Goal: Information Seeking & Learning: Learn about a topic

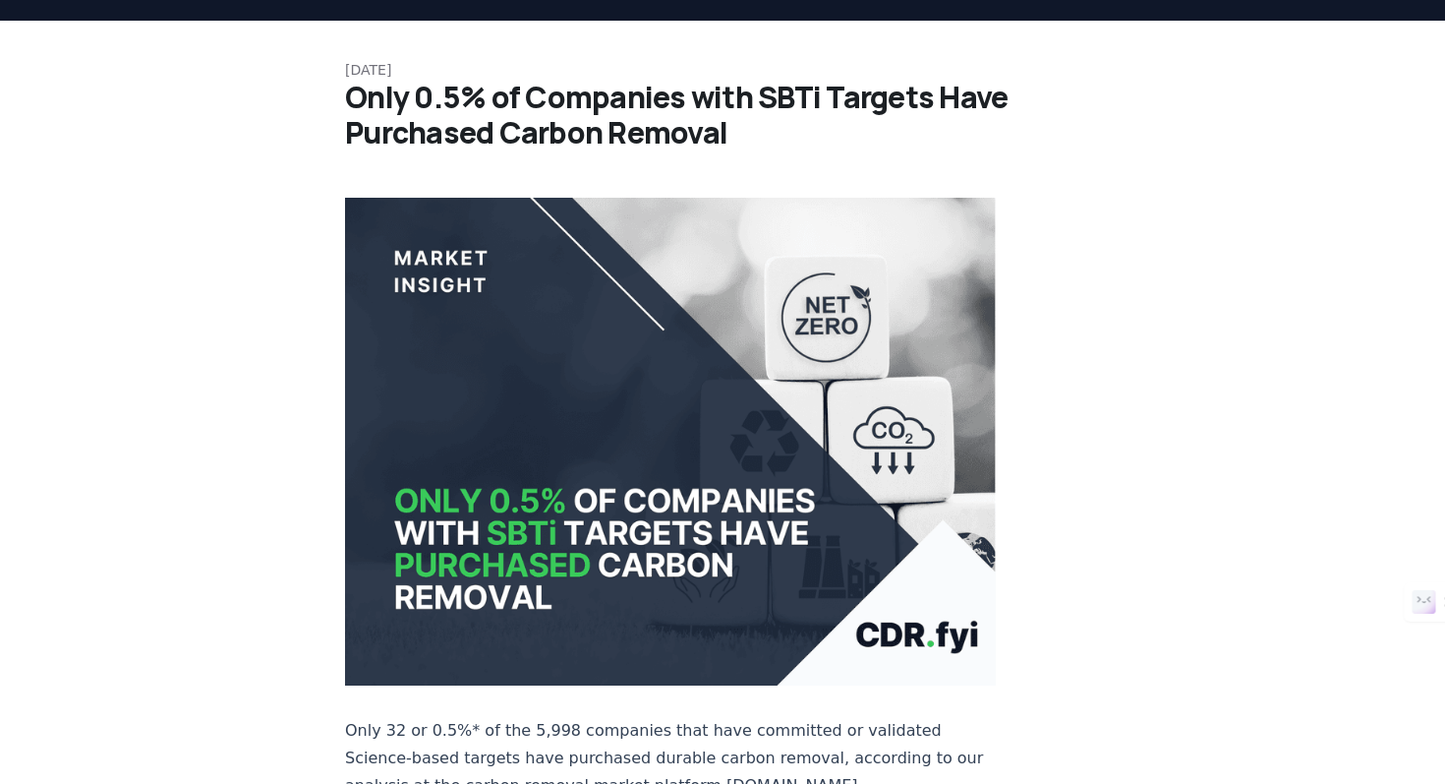
scroll to position [52, 0]
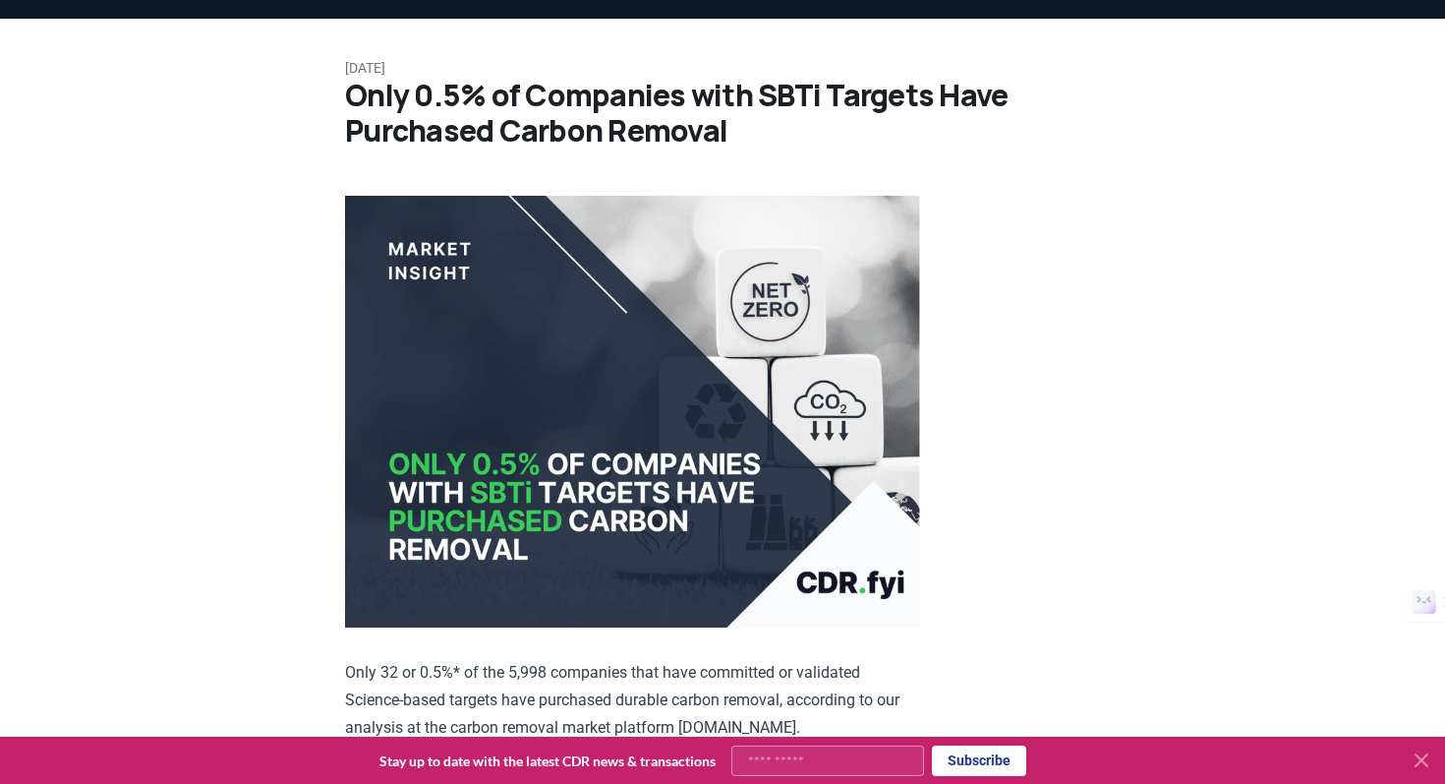
click at [1424, 766] on icon at bounding box center [1422, 760] width 24 height 24
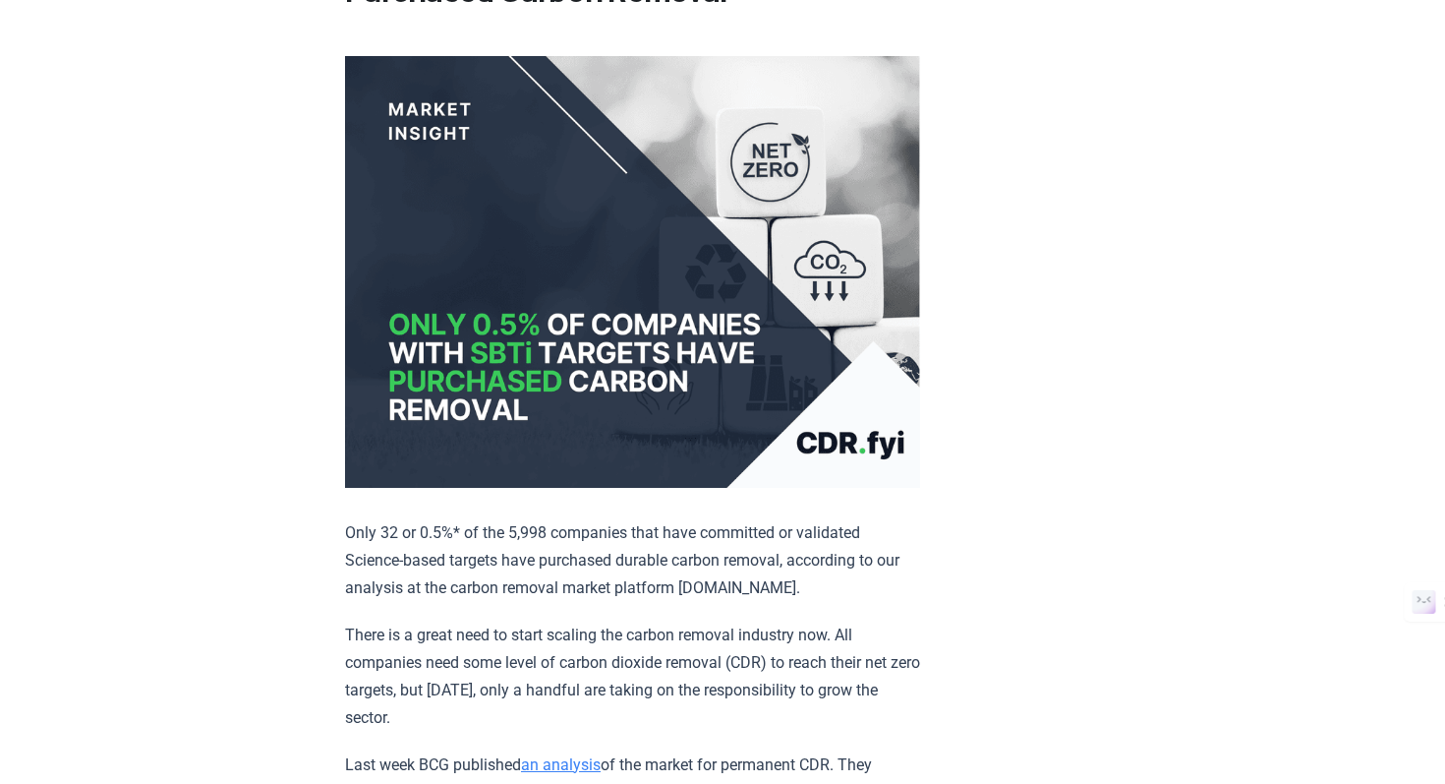
scroll to position [187, 0]
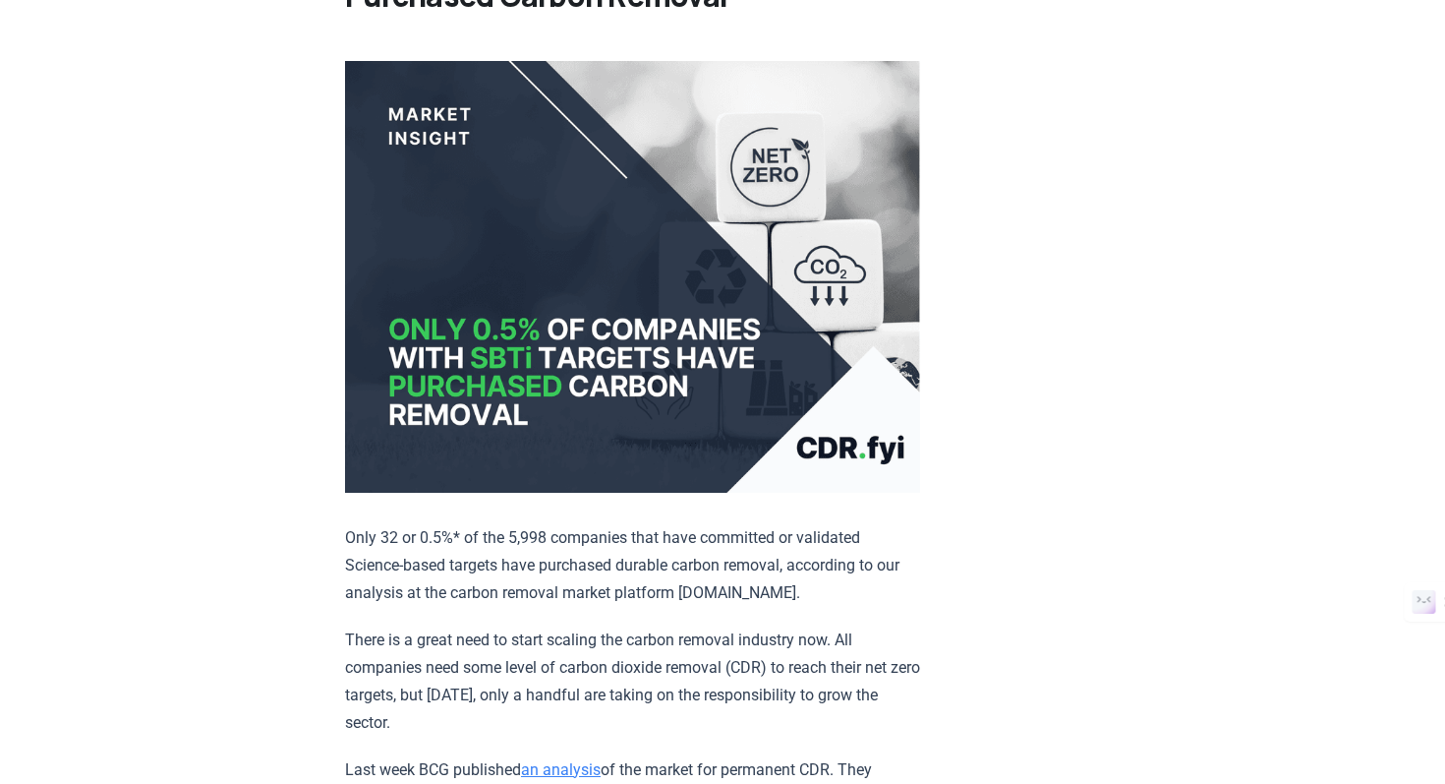
drag, startPoint x: 836, startPoint y: 450, endPoint x: 1093, endPoint y: 16, distance: 505.2
drag, startPoint x: 760, startPoint y: 232, endPoint x: 950, endPoint y: 58, distance: 257.5
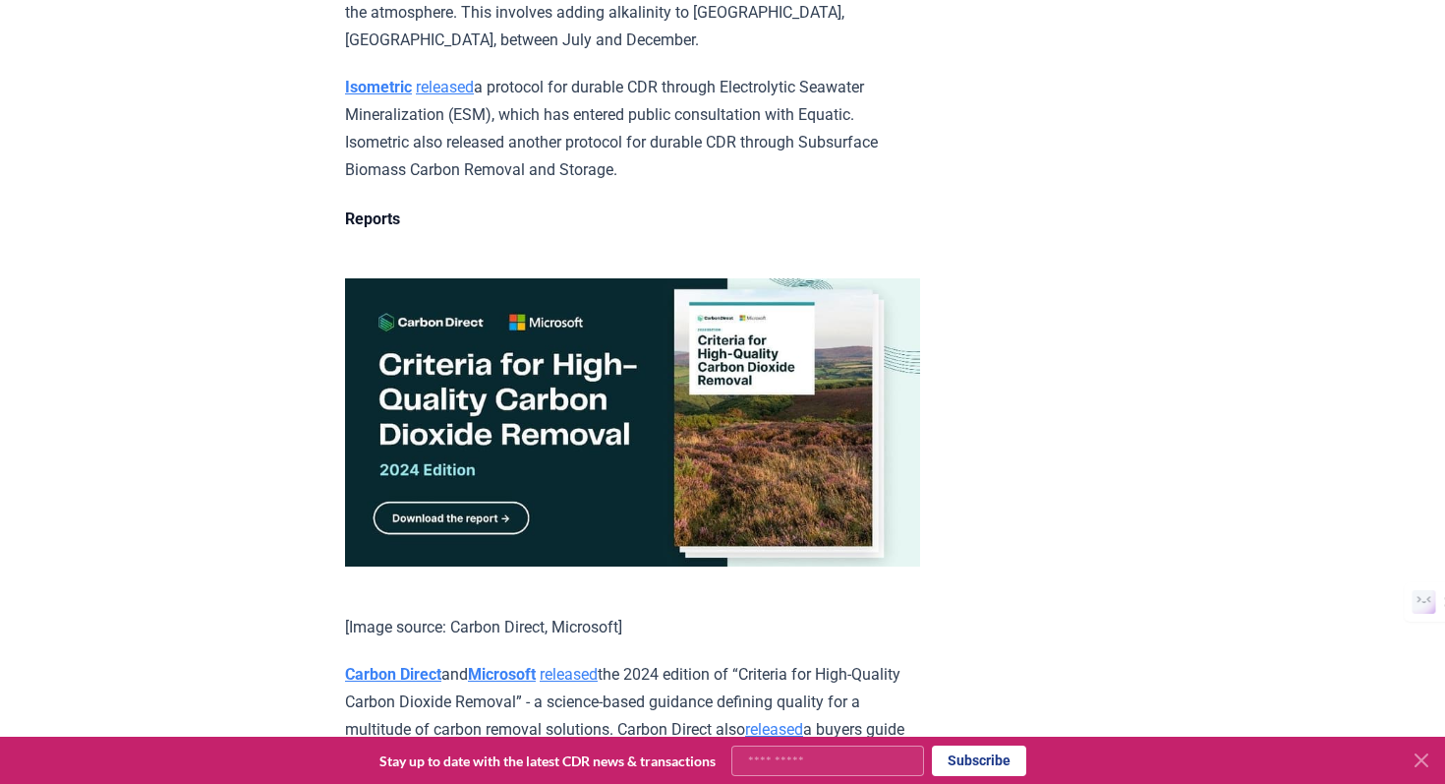
scroll to position [7394, 0]
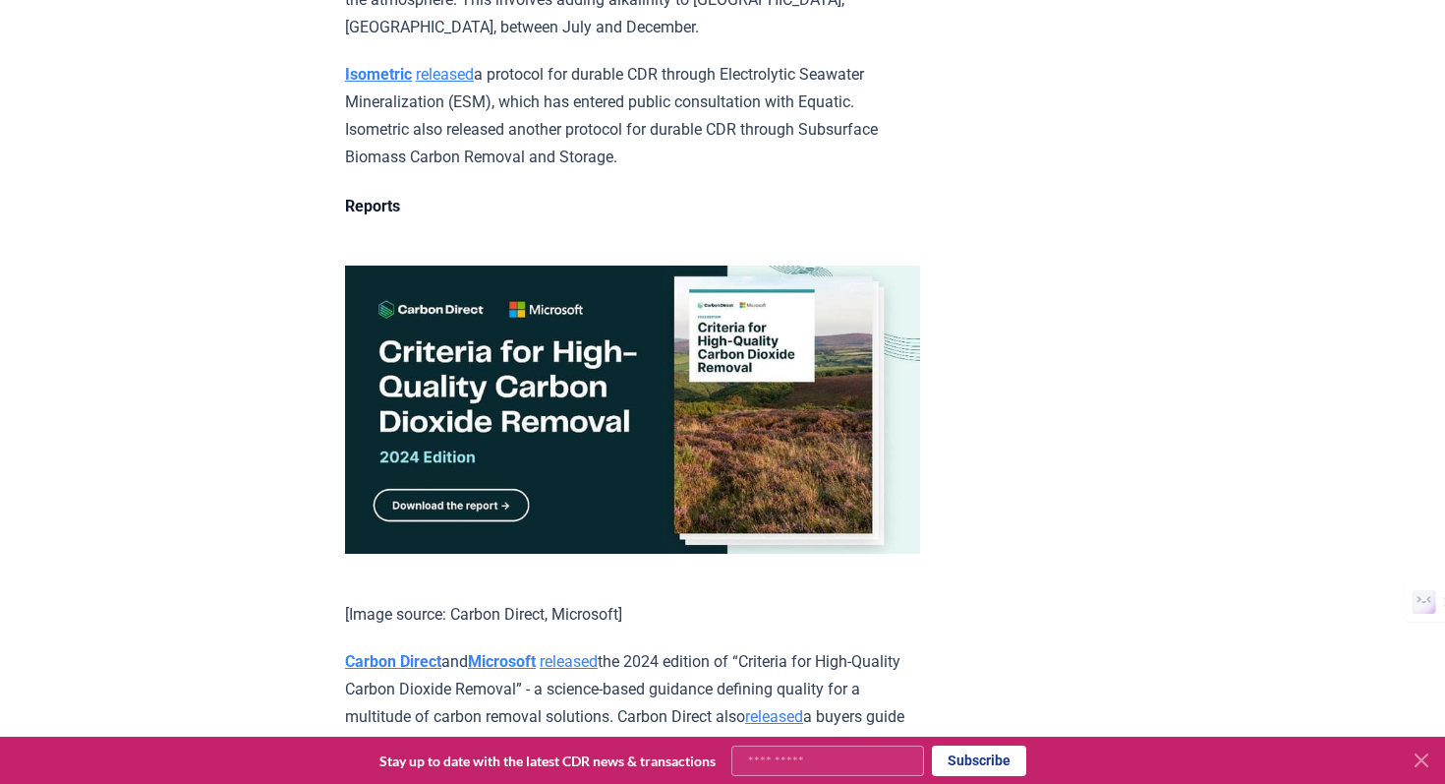
click at [446, 460] on img at bounding box center [632, 409] width 575 height 288
click at [469, 449] on img at bounding box center [632, 409] width 575 height 288
click at [505, 426] on img at bounding box center [632, 409] width 575 height 288
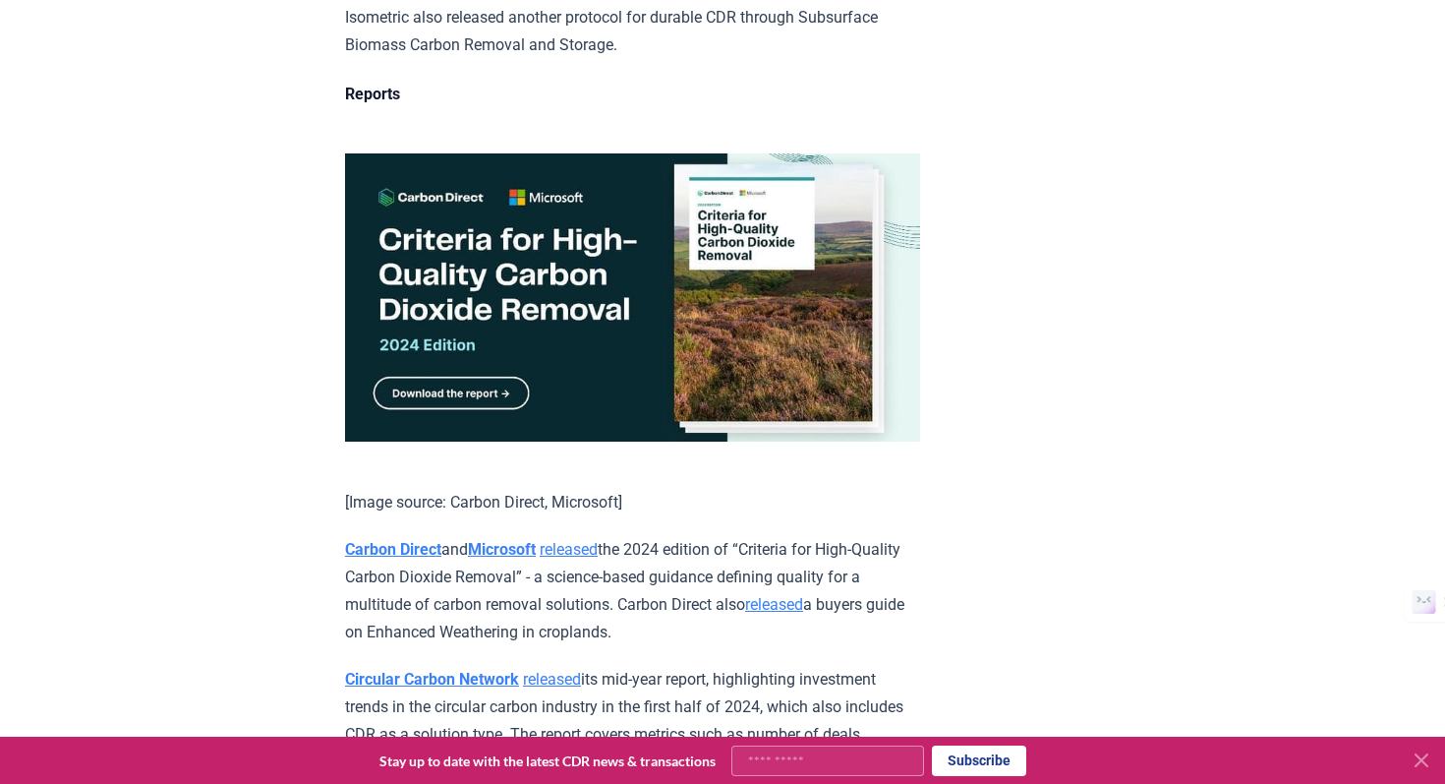
scroll to position [7183, 0]
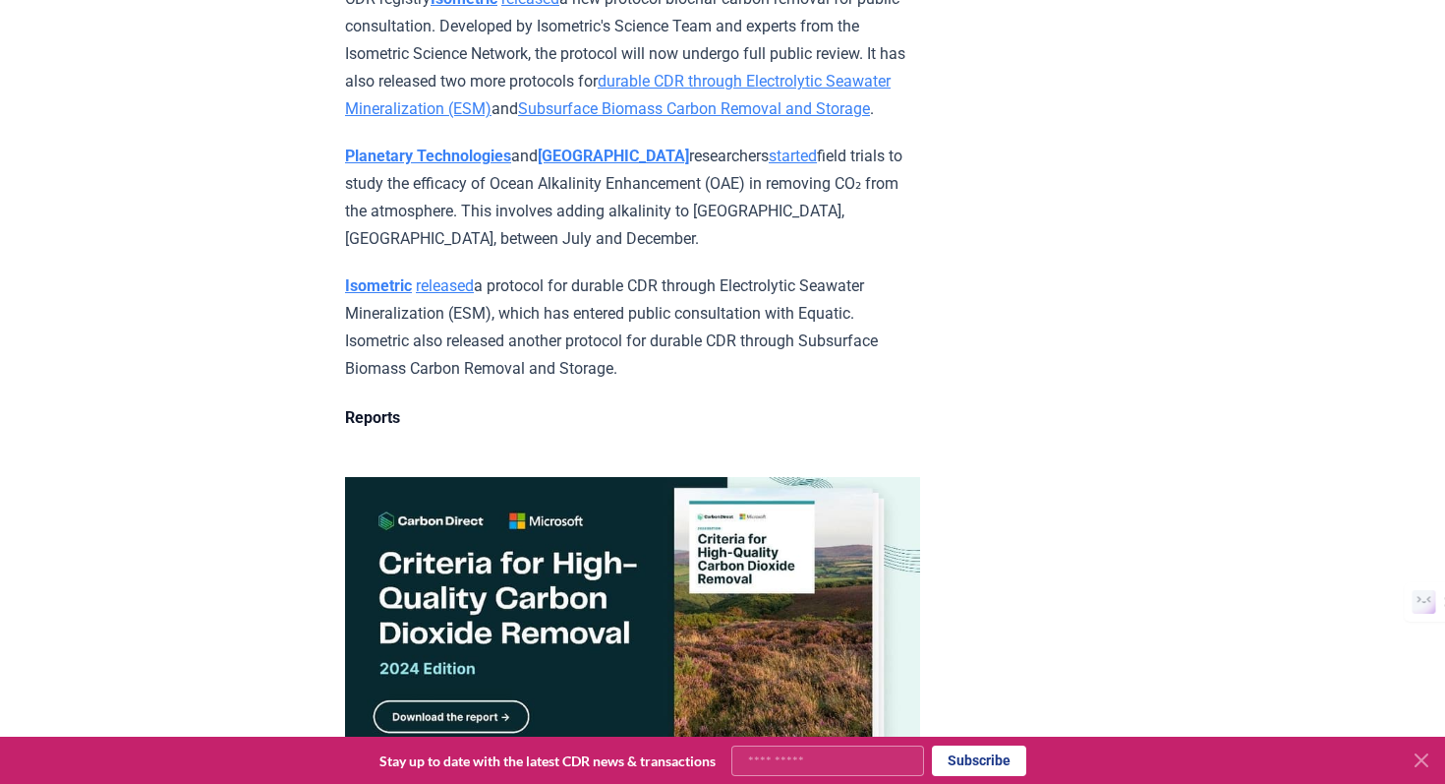
click at [499, 642] on img at bounding box center [632, 621] width 575 height 288
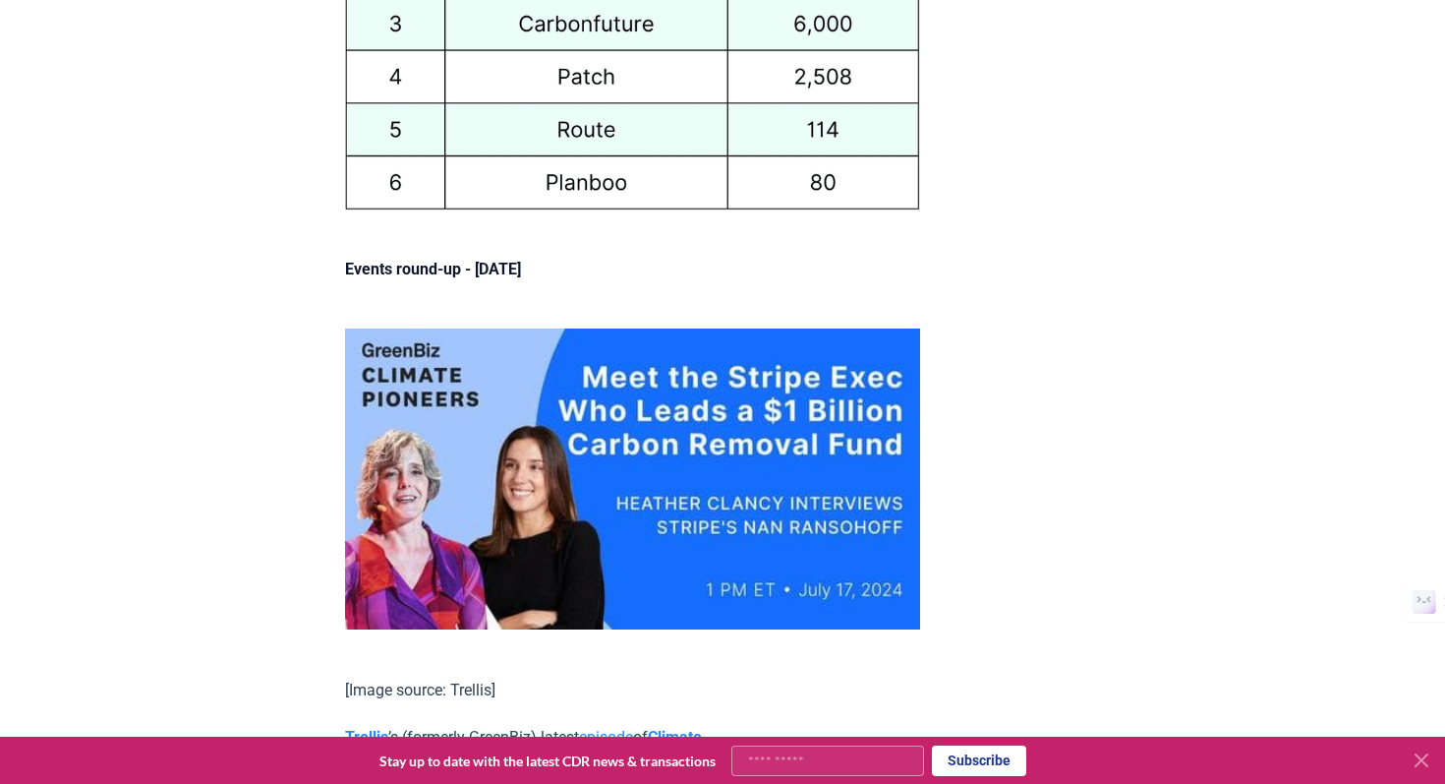
scroll to position [9321, 0]
